Goal: Task Accomplishment & Management: Manage account settings

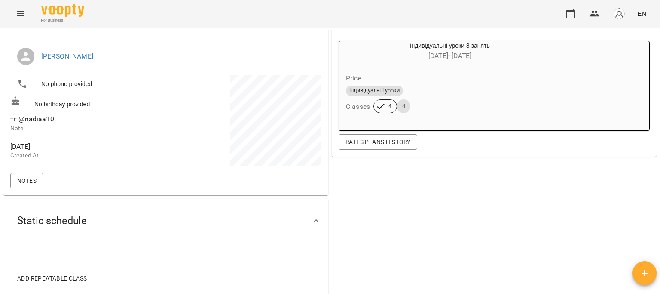
scroll to position [89, 0]
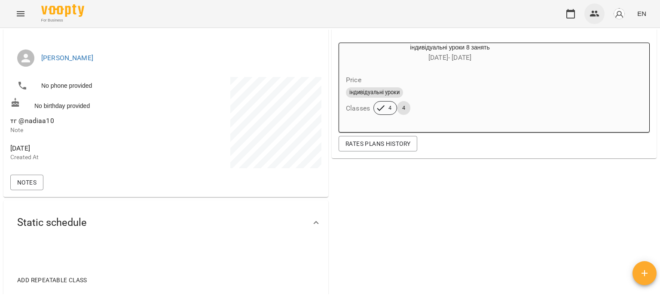
click at [593, 9] on icon "button" at bounding box center [595, 14] width 10 height 10
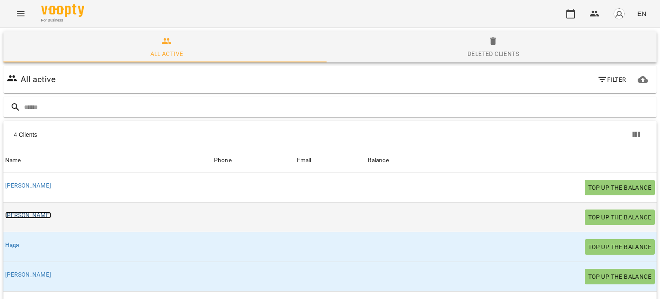
click at [22, 214] on link "[PERSON_NAME]" at bounding box center [28, 214] width 46 height 7
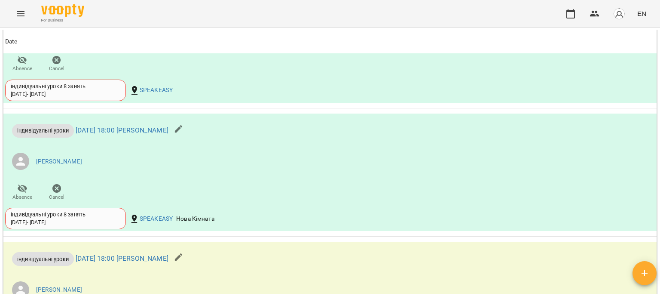
scroll to position [742, 0]
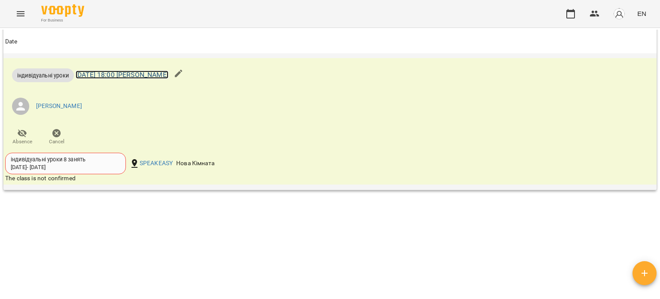
click at [129, 71] on link "[DATE] 18:00 [PERSON_NAME]" at bounding box center [122, 74] width 93 height 8
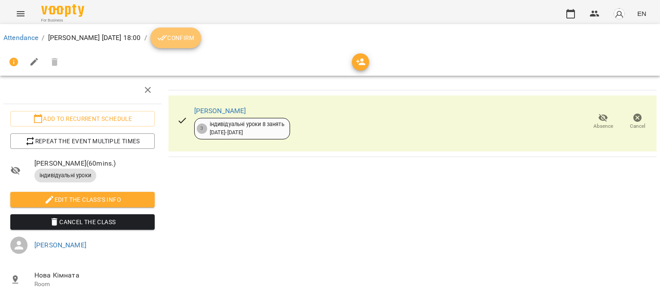
click at [180, 33] on span "Confirm" at bounding box center [175, 38] width 37 height 10
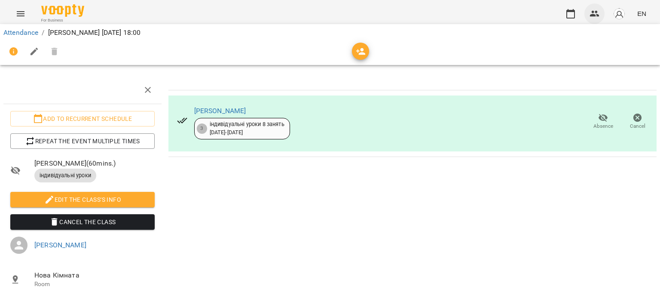
click at [598, 12] on icon "button" at bounding box center [595, 14] width 10 height 10
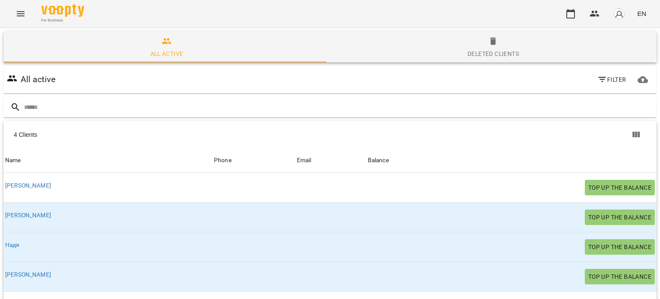
scroll to position [45, 0]
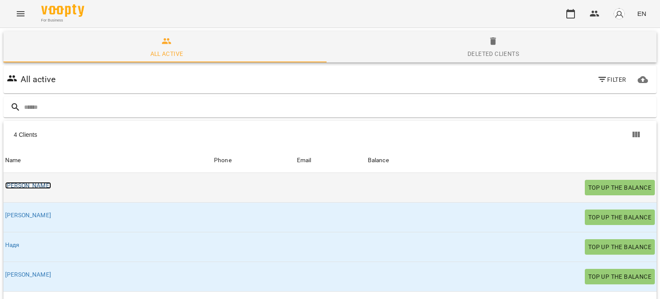
click at [26, 182] on link "[PERSON_NAME]" at bounding box center [28, 185] width 46 height 7
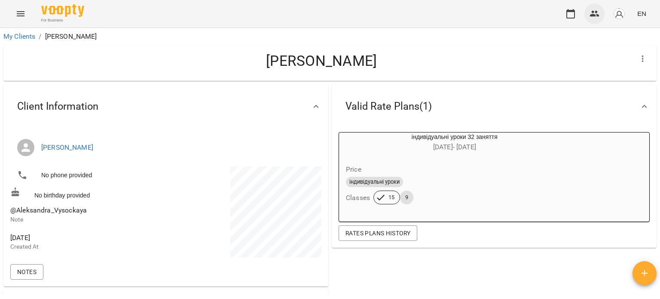
click at [598, 13] on icon "button" at bounding box center [595, 14] width 10 height 10
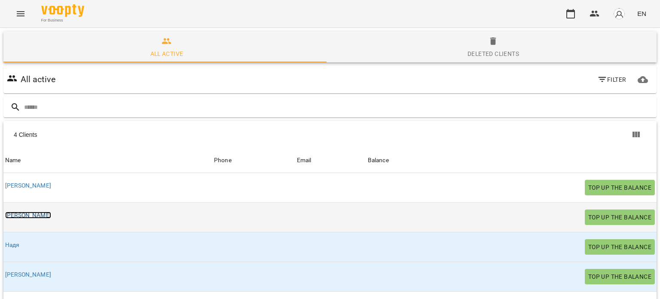
click at [14, 216] on link "[PERSON_NAME]" at bounding box center [28, 214] width 46 height 7
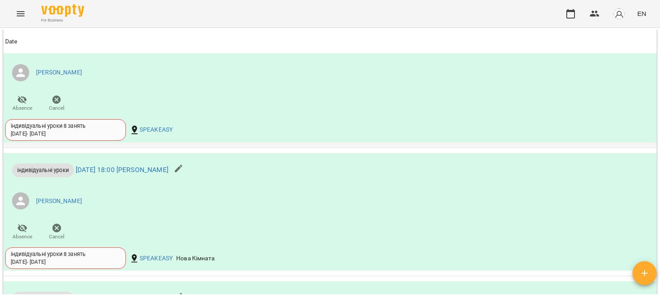
scroll to position [304, 0]
